Goal: Task Accomplishment & Management: Manage account settings

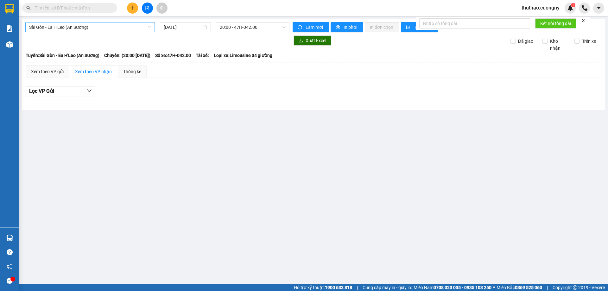
click at [92, 28] on span "Sài Gòn - Ea H'Leo (An Sương)" at bounding box center [90, 26] width 122 height 9
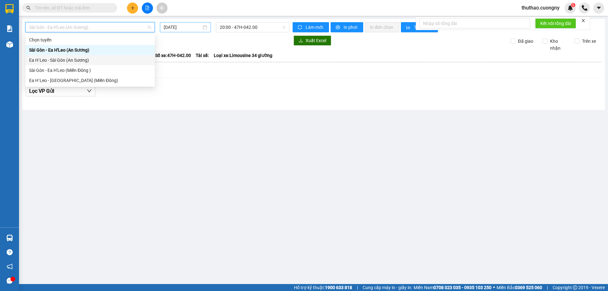
click at [189, 25] on input "[DATE]" at bounding box center [183, 27] width 38 height 7
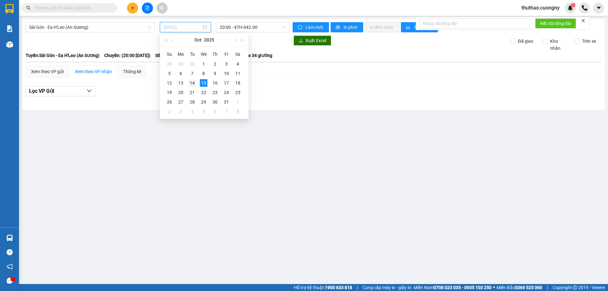
click at [193, 82] on div "14" at bounding box center [192, 83] width 8 height 8
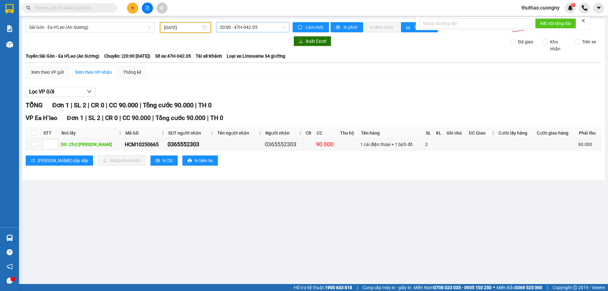
click at [241, 27] on span "20:00 - 47H-042.05" at bounding box center [253, 26] width 66 height 9
click at [272, 82] on div "Xem theo VP gửi Xem theo VP nhận Thống kê Lọc VP Gửi TỔNG Đơn 1 | SL 2 | CR 0 …" at bounding box center [313, 120] width 575 height 108
click at [227, 28] on span "20:00 - 47H-042.05" at bounding box center [253, 26] width 66 height 9
click at [181, 26] on input "[DATE]" at bounding box center [182, 27] width 37 height 7
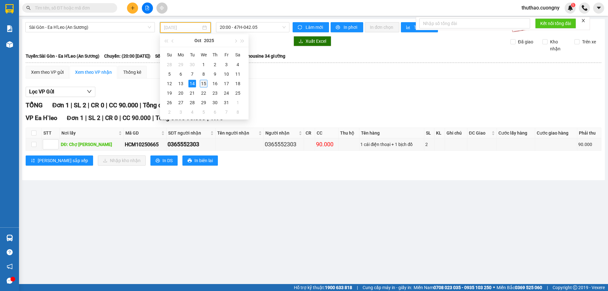
click at [203, 83] on div "15" at bounding box center [204, 84] width 8 height 8
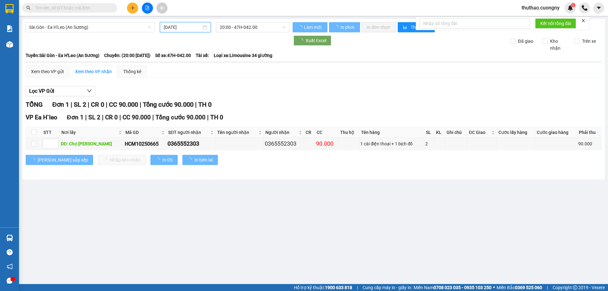
click at [182, 31] on div "[DATE]" at bounding box center [185, 27] width 51 height 10
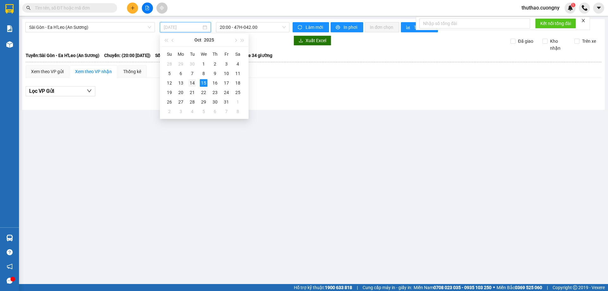
click at [194, 81] on div "14" at bounding box center [192, 83] width 8 height 8
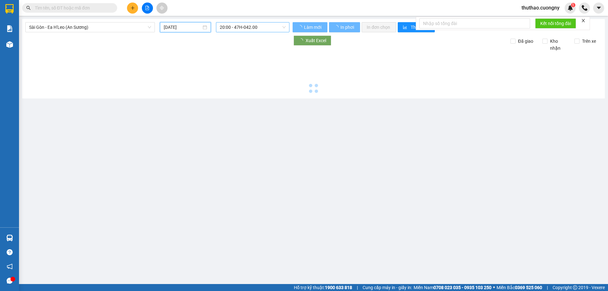
type input "[DATE]"
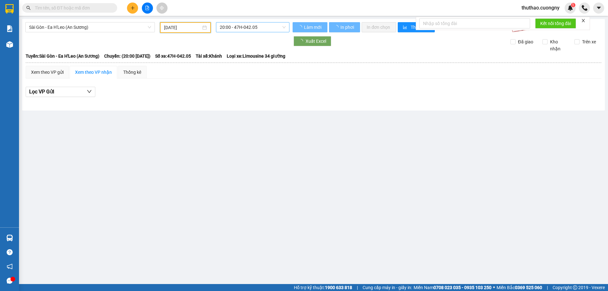
click at [253, 26] on span "20:00 - 47H-042.05" at bounding box center [253, 26] width 66 height 9
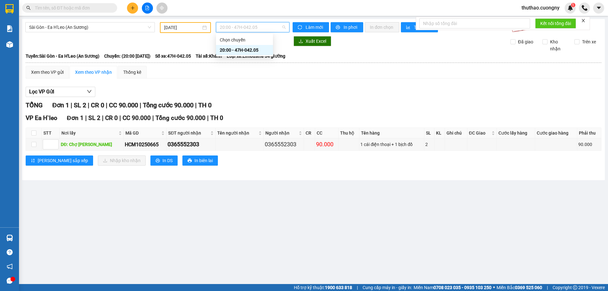
click at [109, 22] on div "[GEOGRAPHIC_DATA] - Ea H'Leo (An Sương) [DATE] 20:00 - 47H-042.05 Làm mới In ph…" at bounding box center [313, 99] width 582 height 161
click at [109, 32] on span "Sài Gòn - Ea H'Leo (An Sương)" at bounding box center [90, 26] width 122 height 9
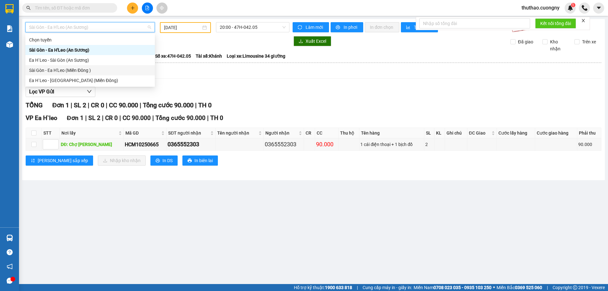
click at [104, 72] on div "Sài Gòn - Ea H'Leo (Miền Đông )" at bounding box center [90, 70] width 122 height 7
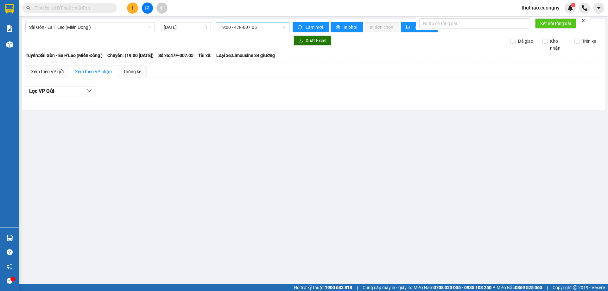
click at [233, 28] on span "19:00 - 47F-007.05" at bounding box center [253, 26] width 66 height 9
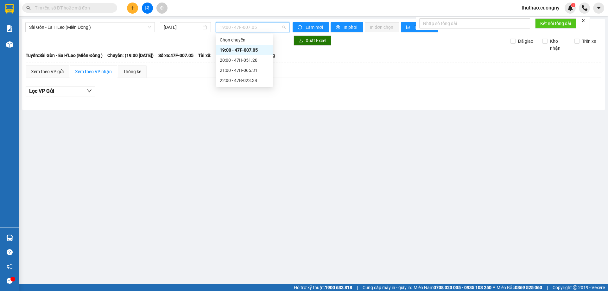
click at [234, 52] on div "19:00 - 47F-007.05" at bounding box center [244, 50] width 49 height 7
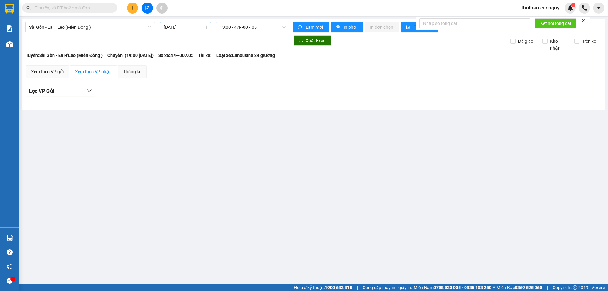
click at [183, 31] on div "[DATE]" at bounding box center [185, 27] width 51 height 10
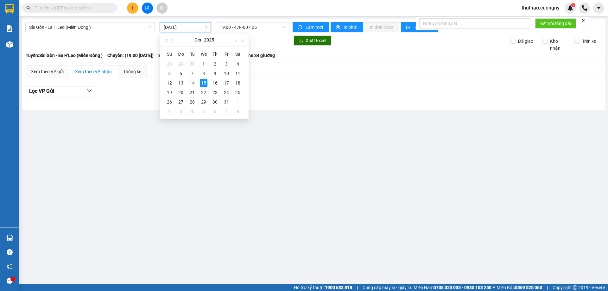
click at [185, 27] on input "[DATE]" at bounding box center [183, 27] width 38 height 7
click at [195, 86] on div "14" at bounding box center [192, 83] width 8 height 8
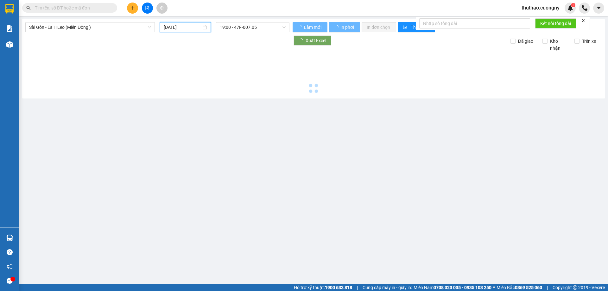
type input "[DATE]"
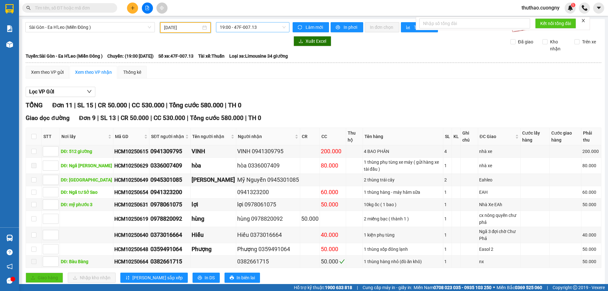
click at [234, 25] on span "19:00 - 47F-007.13" at bounding box center [253, 26] width 66 height 9
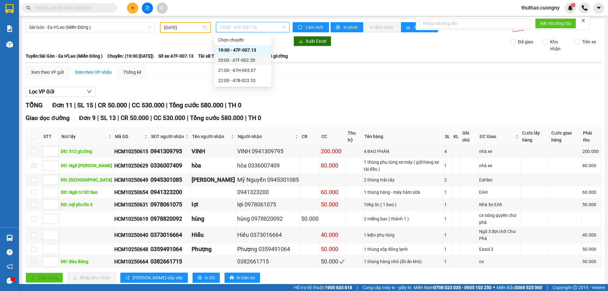
click at [253, 63] on div "20:00 - 47F-002.50" at bounding box center [242, 60] width 49 height 7
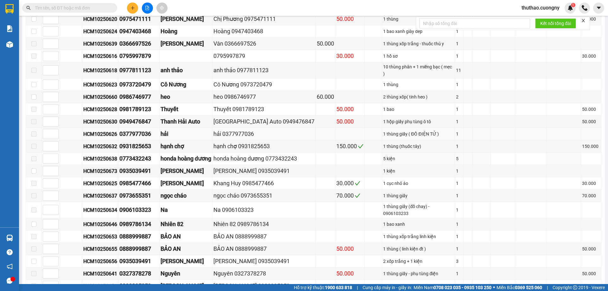
scroll to position [147, 0]
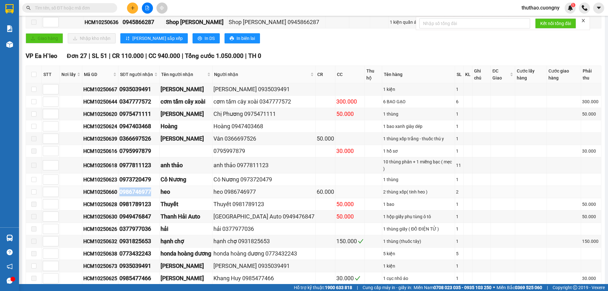
drag, startPoint x: 156, startPoint y: 180, endPoint x: 122, endPoint y: 187, distance: 34.5
click at [122, 187] on td "0986746977" at bounding box center [138, 192] width 41 height 12
click at [98, 186] on td "HCM10250660" at bounding box center [100, 192] width 36 height 12
drag, startPoint x: 102, startPoint y: 184, endPoint x: 111, endPoint y: 180, distance: 10.3
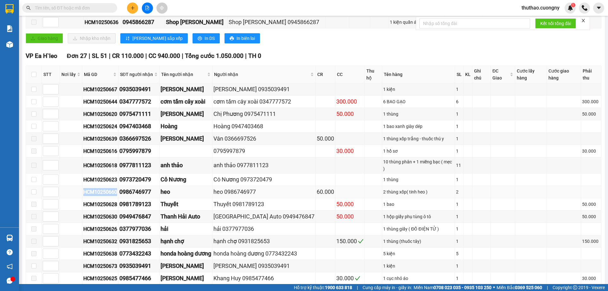
copy div "HCM10250660"
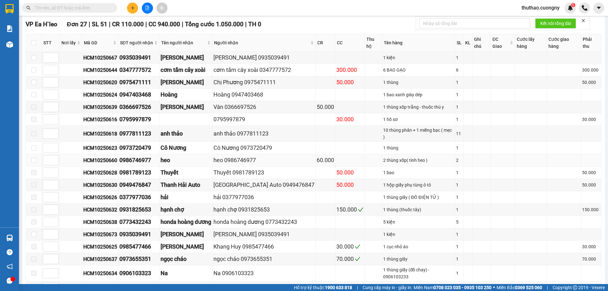
click at [141, 156] on div "0986746977" at bounding box center [138, 160] width 39 height 9
copy div "0986746977"
click at [135, 7] on button at bounding box center [132, 8] width 11 height 11
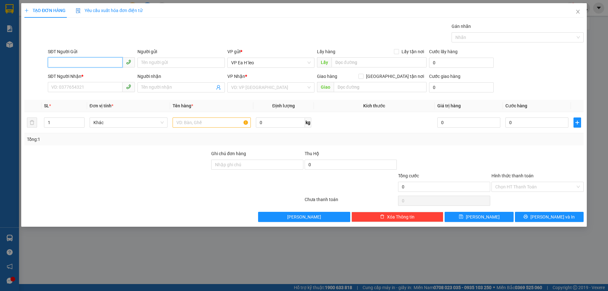
paste input "0986746977"
type input "0986746977"
click at [71, 84] on input "SĐT Người Nhận *" at bounding box center [85, 87] width 75 height 10
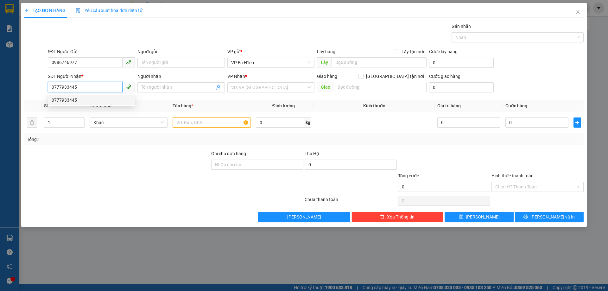
type input "0777933445"
click at [347, 54] on div "Lấy hàng Lấy tận nơi" at bounding box center [371, 51] width 109 height 7
click at [346, 66] on input "text" at bounding box center [378, 62] width 95 height 10
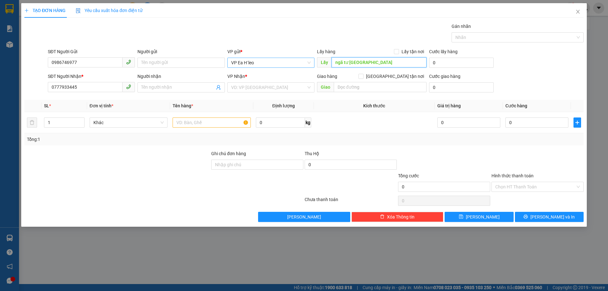
drag, startPoint x: 381, startPoint y: 62, endPoint x: 310, endPoint y: 64, distance: 71.5
click at [310, 64] on div "SĐT Người Gửi 0986746977 Người gửi Tên người gửi VP gửi * VP [PERSON_NAME] Lấy …" at bounding box center [316, 59] width 538 height 22
type input "ngã tư [GEOGRAPHIC_DATA]"
click at [281, 88] on input "search" at bounding box center [268, 87] width 75 height 9
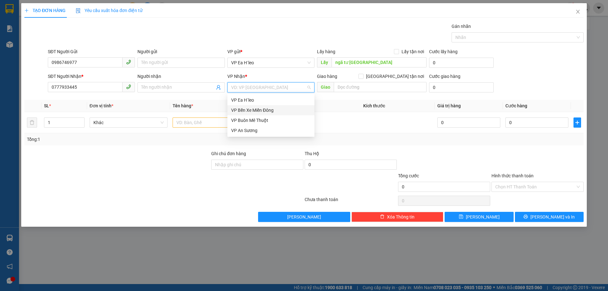
click at [255, 106] on div "VP Bến Xe Miền Đông" at bounding box center [270, 110] width 87 height 10
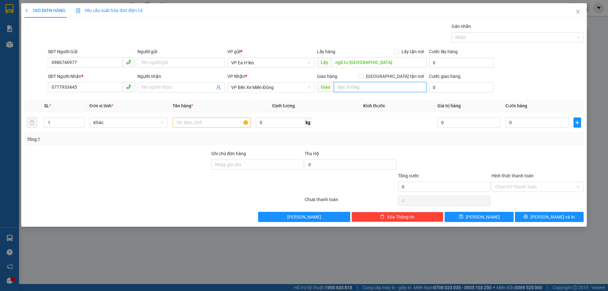
click at [350, 85] on input "text" at bounding box center [380, 87] width 93 height 10
paste input "ngã tư [GEOGRAPHIC_DATA]"
type input "ngã tư [GEOGRAPHIC_DATA]"
type input "cổng easia"
click at [217, 127] on input "text" at bounding box center [211, 122] width 78 height 10
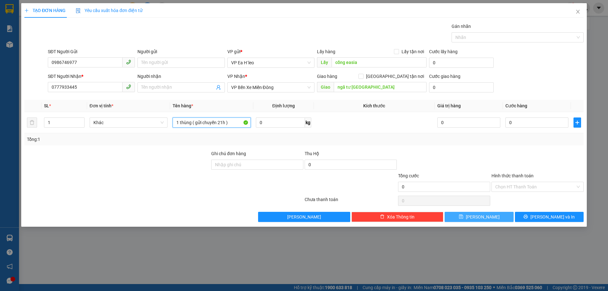
type input "1 thùng ( gửi chuyến 21h )"
click at [482, 214] on span "[PERSON_NAME]" at bounding box center [482, 216] width 34 height 7
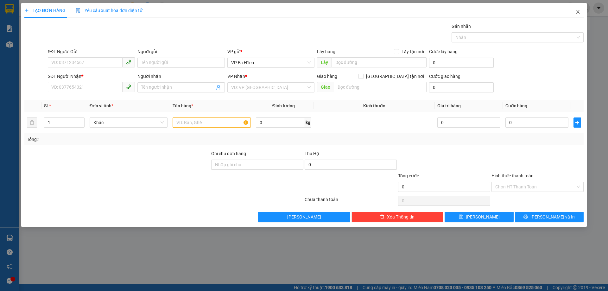
click at [576, 12] on icon "close" at bounding box center [577, 11] width 5 height 5
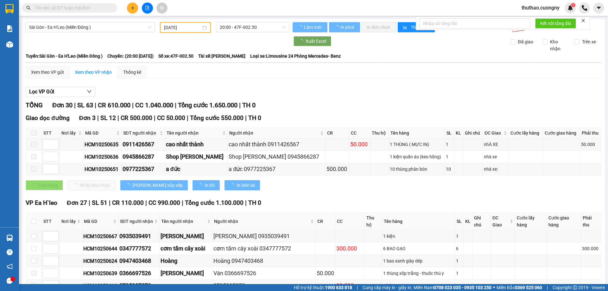
click at [89, 6] on input "text" at bounding box center [72, 7] width 75 height 7
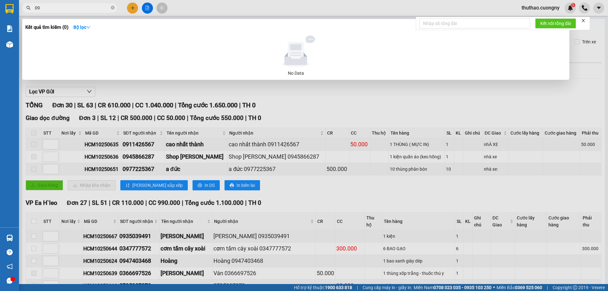
click at [89, 6] on input "09" at bounding box center [72, 7] width 75 height 7
click at [92, 8] on input "0972626910" at bounding box center [72, 7] width 75 height 7
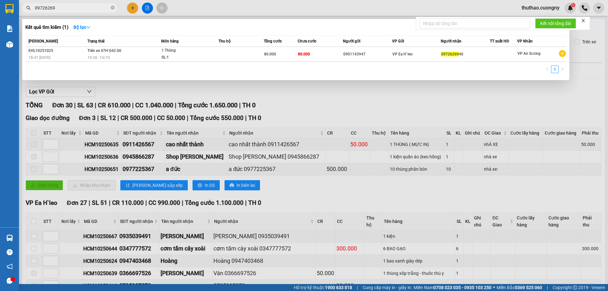
type input "09726269"
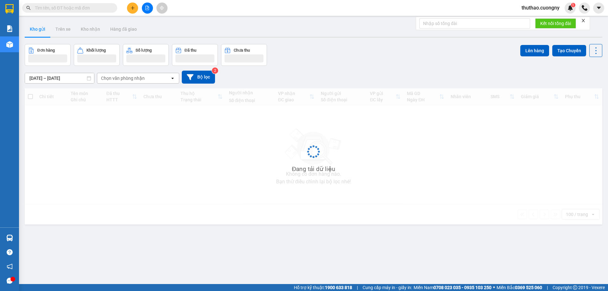
click at [94, 8] on input "text" at bounding box center [72, 7] width 75 height 7
paste input "HCM10250660"
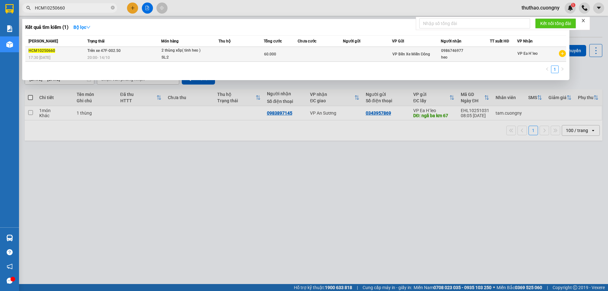
type input "HCM10250660"
click at [127, 54] on div "20:00 - 14/10" at bounding box center [123, 57] width 73 height 7
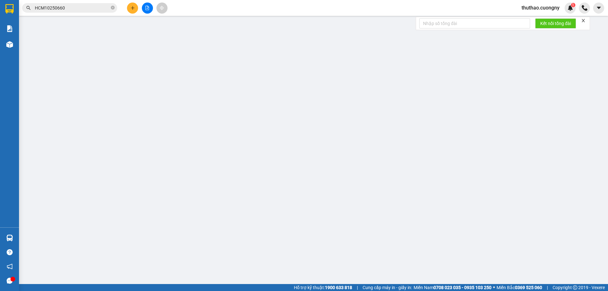
type input "0986746977"
type input "heo"
type input "60.000"
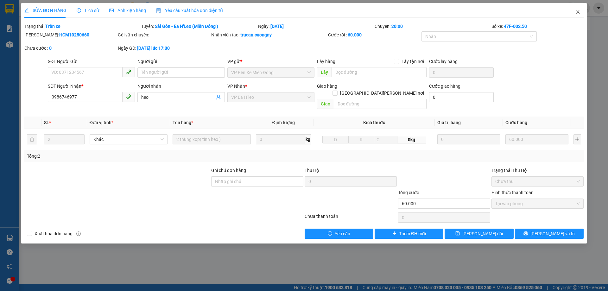
click at [578, 11] on icon "close" at bounding box center [577, 11] width 5 height 5
click at [578, 11] on div "thuthao.cuongny 1" at bounding box center [561, 8] width 91 height 11
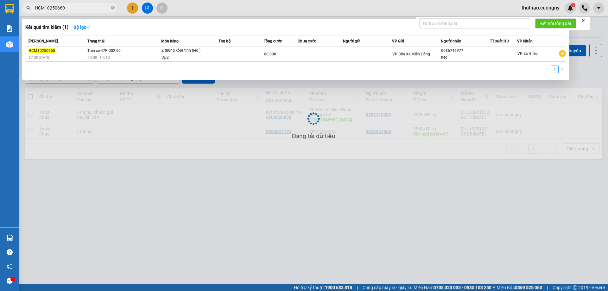
drag, startPoint x: 73, startPoint y: 7, endPoint x: 20, endPoint y: 8, distance: 52.9
click at [20, 8] on div "HCM10250660" at bounding box center [61, 7] width 123 height 9
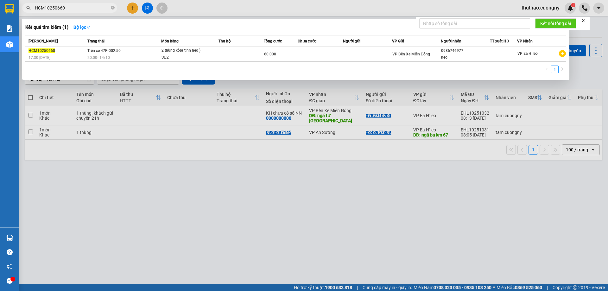
drag, startPoint x: 81, startPoint y: 3, endPoint x: 68, endPoint y: 6, distance: 13.7
paste input "0986746977"
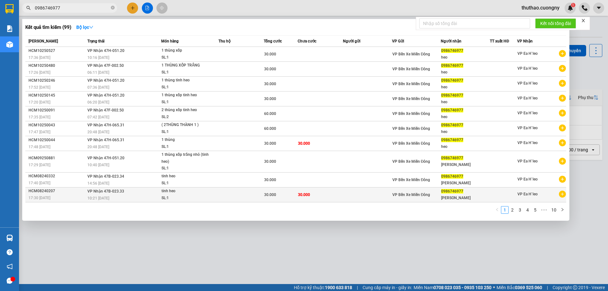
type input "0986746977"
click at [174, 194] on div "tinh heo" at bounding box center [184, 191] width 47 height 7
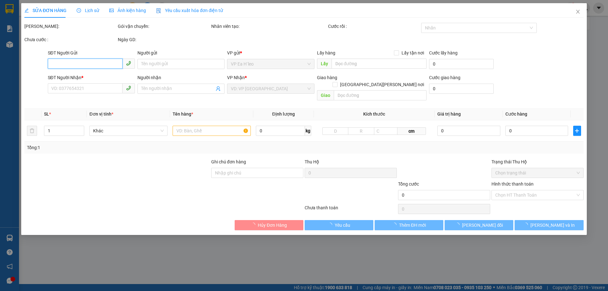
type input "0986746977"
type input "vũ cường"
type input "30.000"
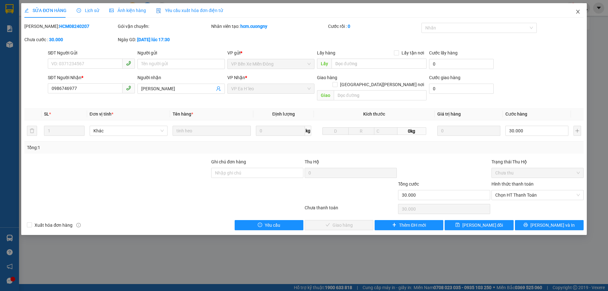
click at [579, 11] on icon "close" at bounding box center [577, 11] width 5 height 5
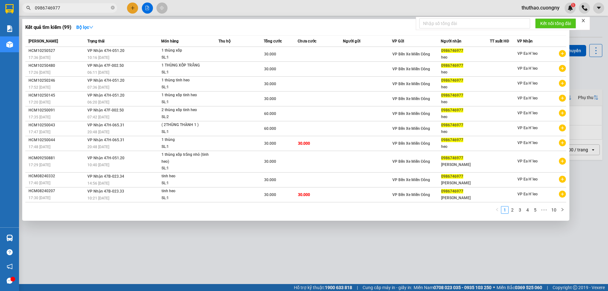
click at [86, 5] on input "0986746977" at bounding box center [72, 7] width 75 height 7
drag, startPoint x: 461, startPoint y: 270, endPoint x: 529, endPoint y: 231, distance: 78.1
click at [461, 269] on div at bounding box center [304, 145] width 608 height 291
click at [84, 9] on input "0986746977" at bounding box center [72, 7] width 75 height 7
click at [519, 210] on link "3" at bounding box center [519, 209] width 7 height 7
